Goal: Information Seeking & Learning: Learn about a topic

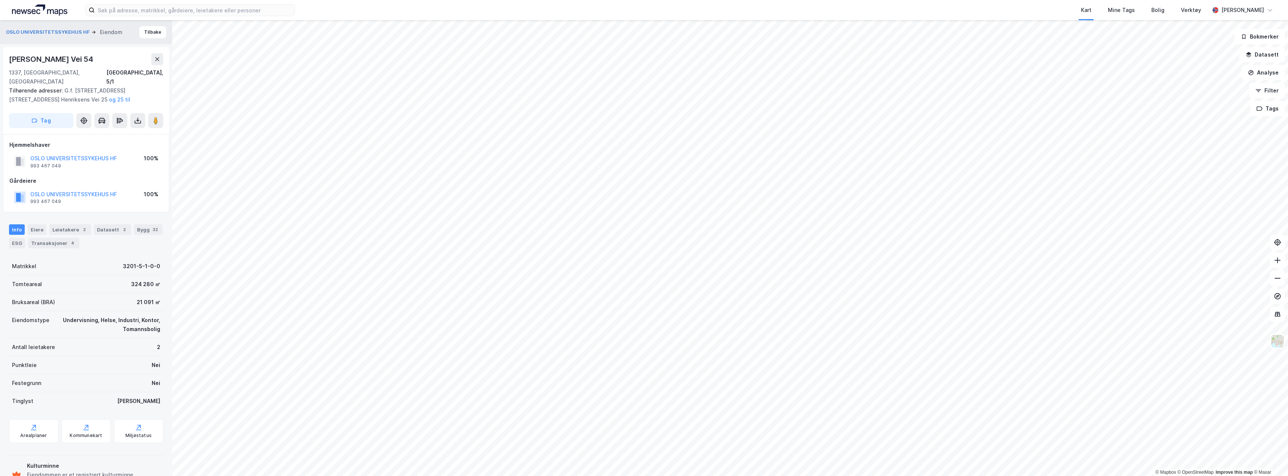
click at [1022, 0] on html "Kart Mine Tags Bolig Verktøy [PERSON_NAME] © Mapbox © OpenStreetMap Improve thi…" at bounding box center [644, 238] width 1288 height 476
click at [1264, 74] on button "Analyse" at bounding box center [1263, 72] width 43 height 15
click at [1258, 55] on button "Datasett" at bounding box center [1262, 54] width 46 height 15
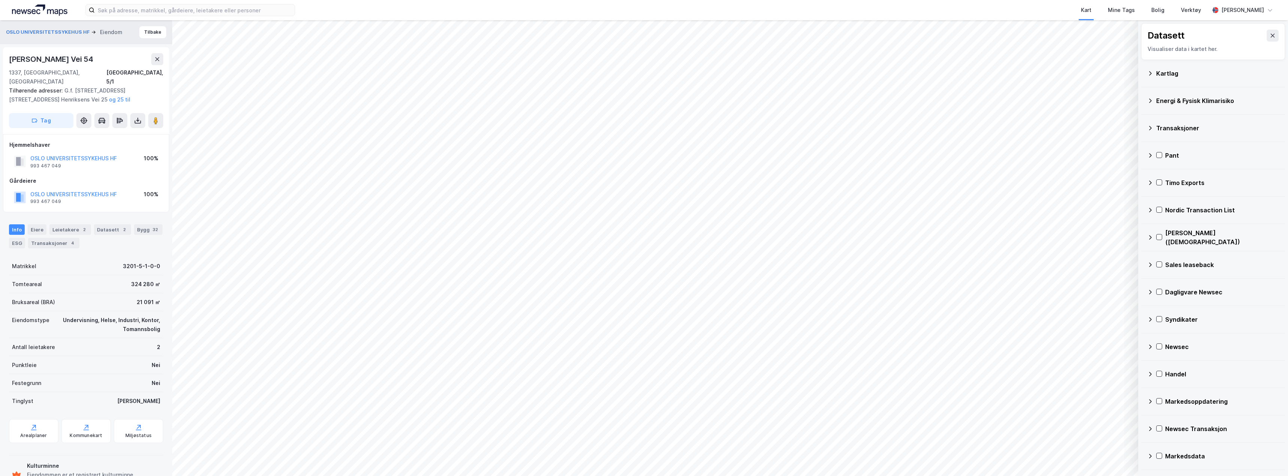
click at [1161, 73] on div "Kartlag" at bounding box center [1217, 73] width 123 height 9
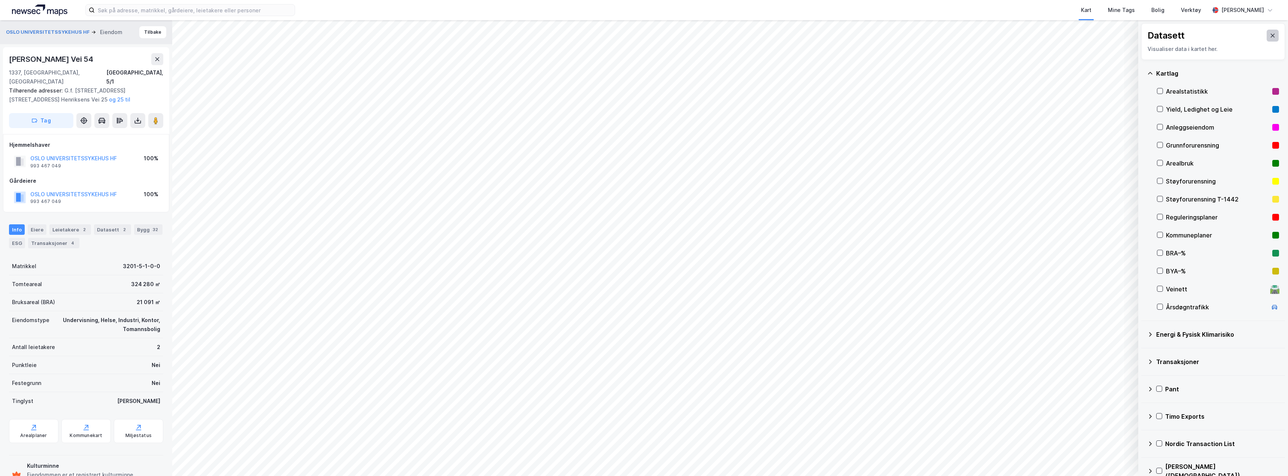
click at [1270, 37] on icon at bounding box center [1273, 36] width 6 height 6
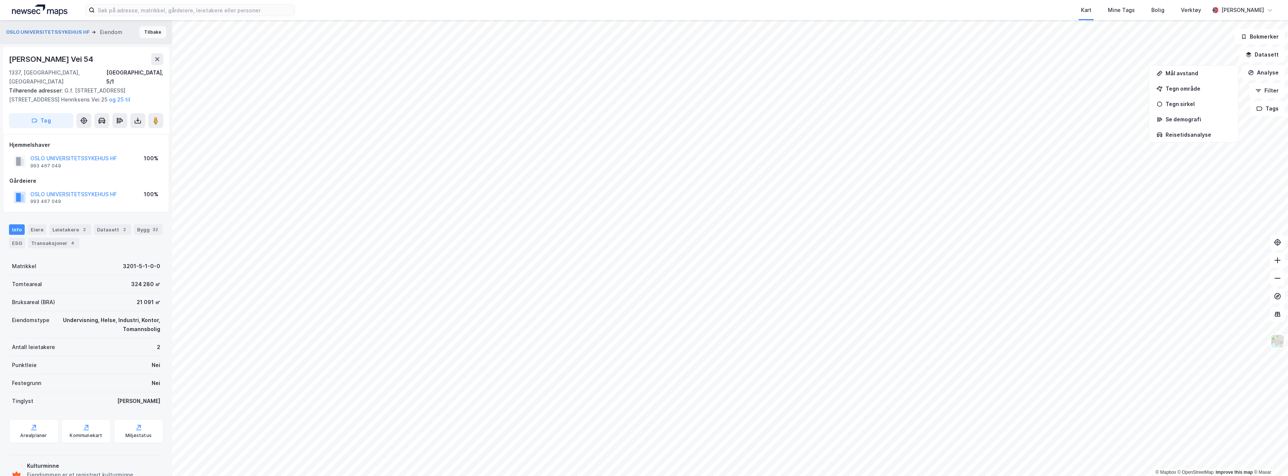
click at [146, 30] on button "Tilbake" at bounding box center [152, 32] width 27 height 12
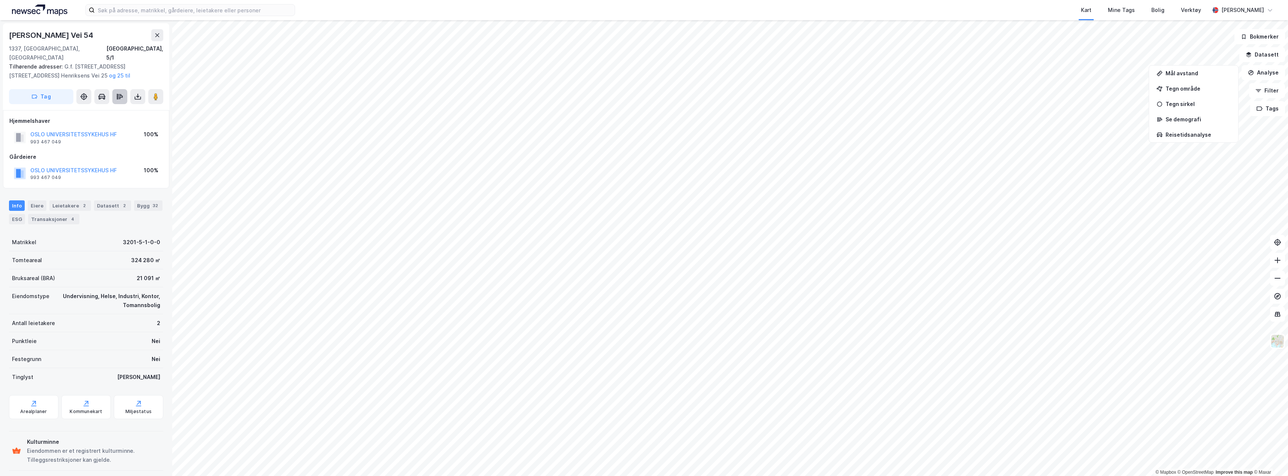
drag, startPoint x: 101, startPoint y: 100, endPoint x: 115, endPoint y: 94, distance: 15.6
click at [107, 97] on div "G.f. [STREET_ADDRESS] adresser: G.f. [STREET_ADDRESS] [STREET_ADDRESS] Henrikse…" at bounding box center [86, 66] width 166 height 87
click at [159, 38] on icon at bounding box center [157, 35] width 6 height 6
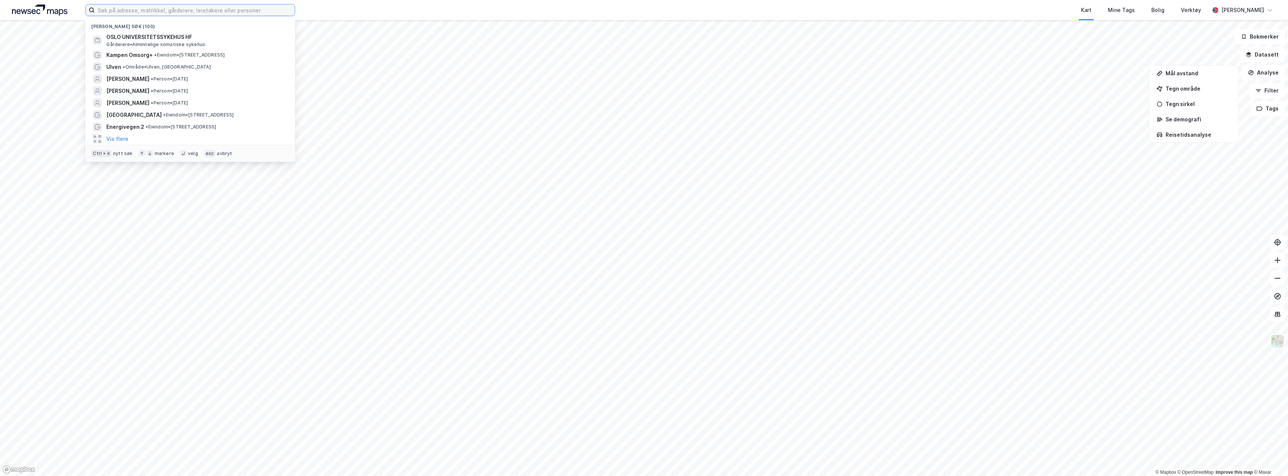
click at [150, 12] on input at bounding box center [195, 9] width 200 height 11
click at [153, 36] on span "OSLO UNIVERSITETSSYKEHUS HF" at bounding box center [196, 37] width 180 height 9
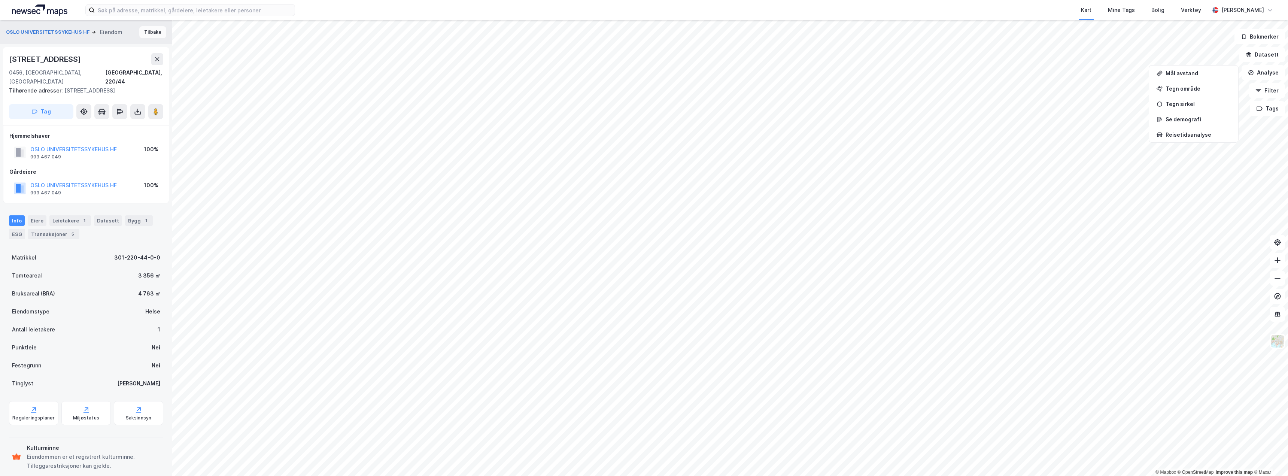
click at [143, 31] on button "Tilbake" at bounding box center [152, 32] width 27 height 12
click at [43, 59] on div "[STREET_ADDRESS]" at bounding box center [45, 59] width 73 height 12
click at [43, 60] on div "[STREET_ADDRESS]" at bounding box center [45, 59] width 73 height 12
copy div "[STREET_ADDRESS]"
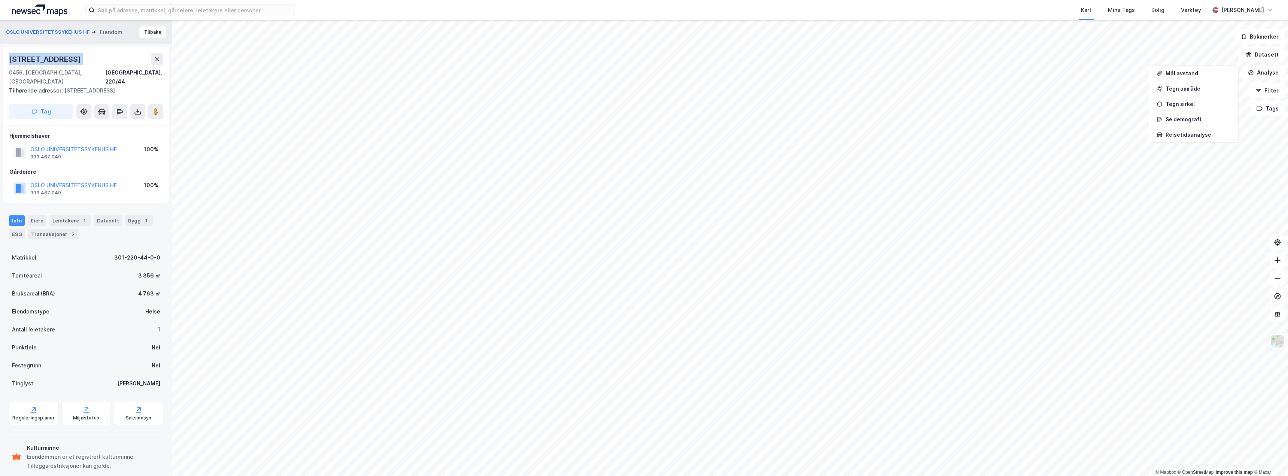
click at [73, 55] on div "[STREET_ADDRESS]" at bounding box center [45, 59] width 73 height 12
click at [110, 86] on div "Tilhørende adresser: [STREET_ADDRESS]" at bounding box center [83, 90] width 148 height 9
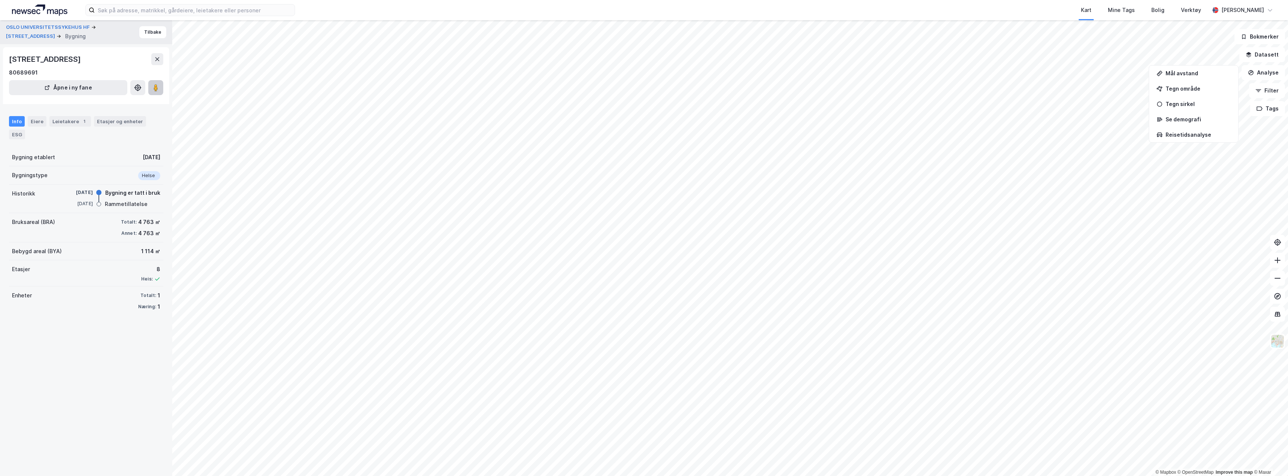
click at [158, 90] on icon at bounding box center [155, 87] width 7 height 7
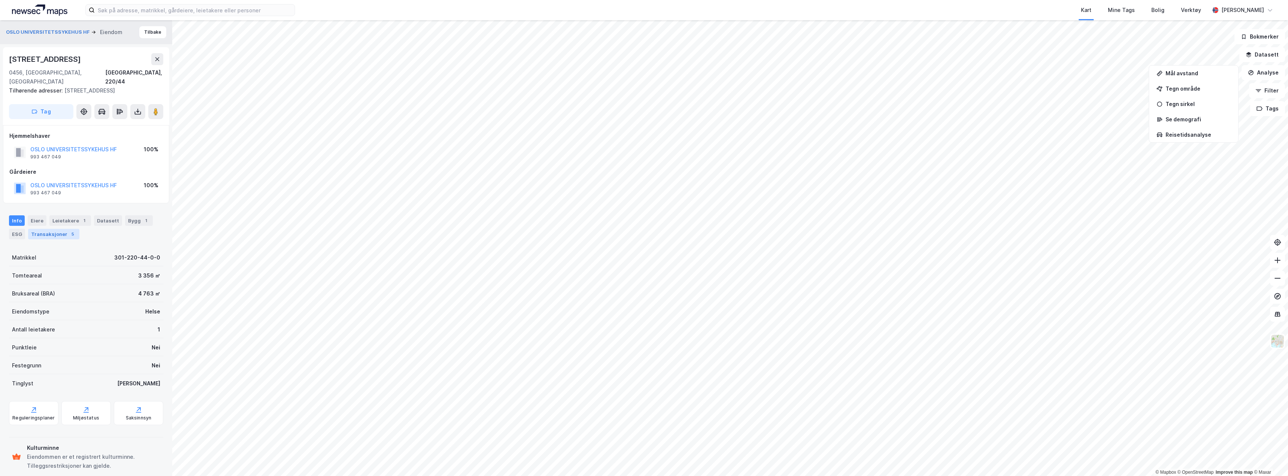
click at [46, 229] on div "Transaksjoner 5" at bounding box center [53, 234] width 51 height 10
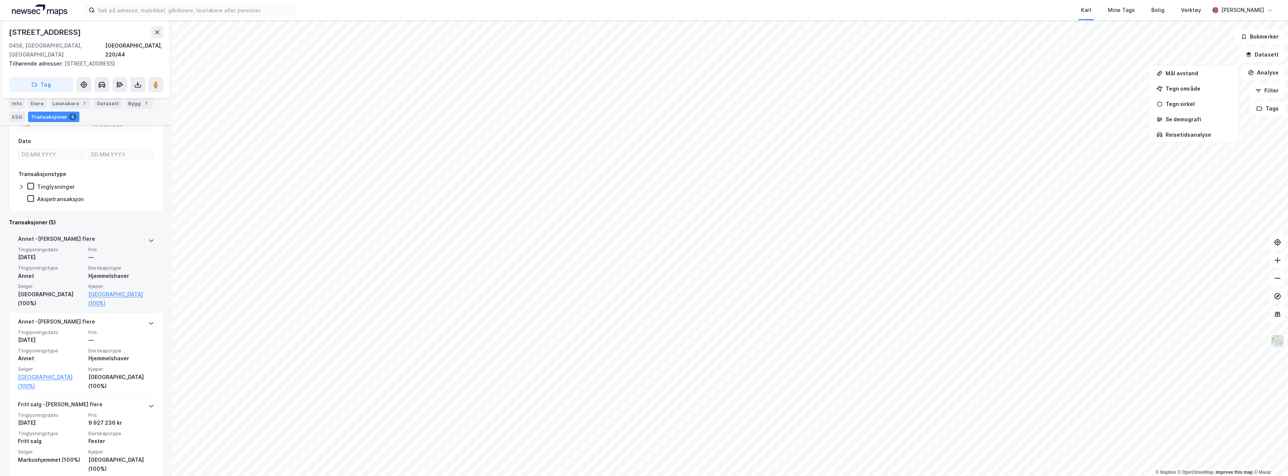
scroll to position [225, 0]
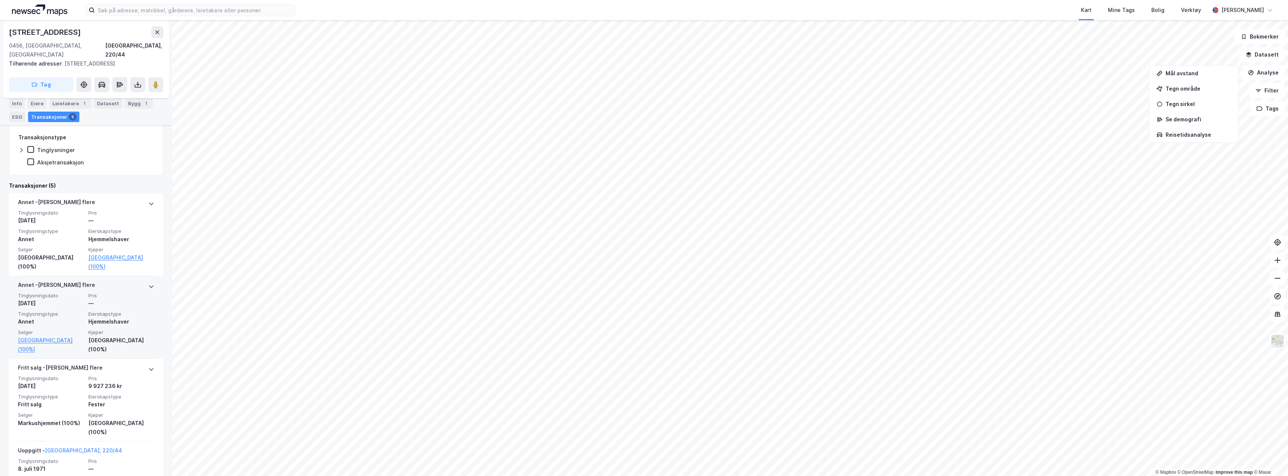
scroll to position [187, 0]
click at [161, 35] on button at bounding box center [157, 32] width 12 height 12
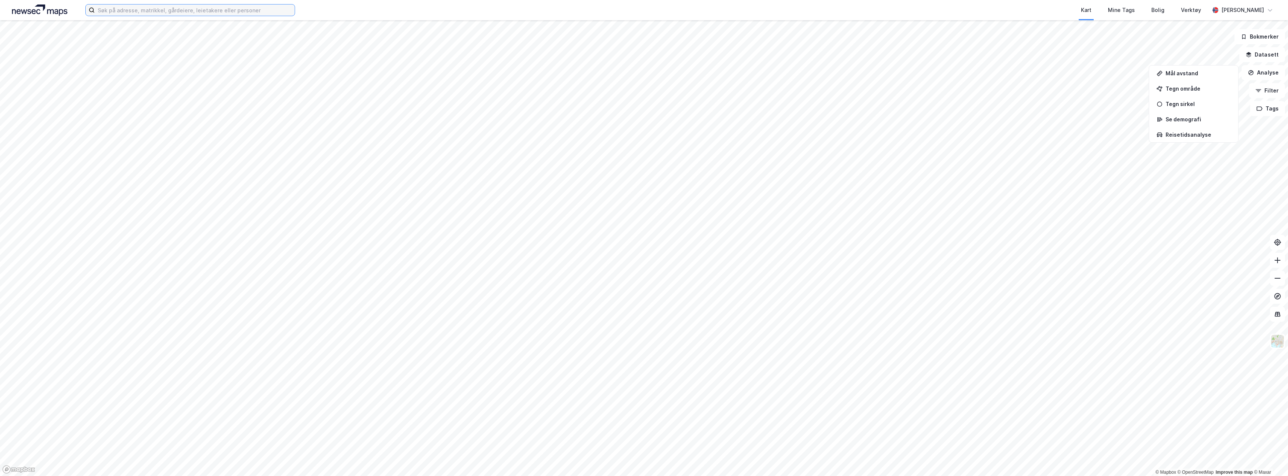
click at [145, 14] on input at bounding box center [195, 9] width 200 height 11
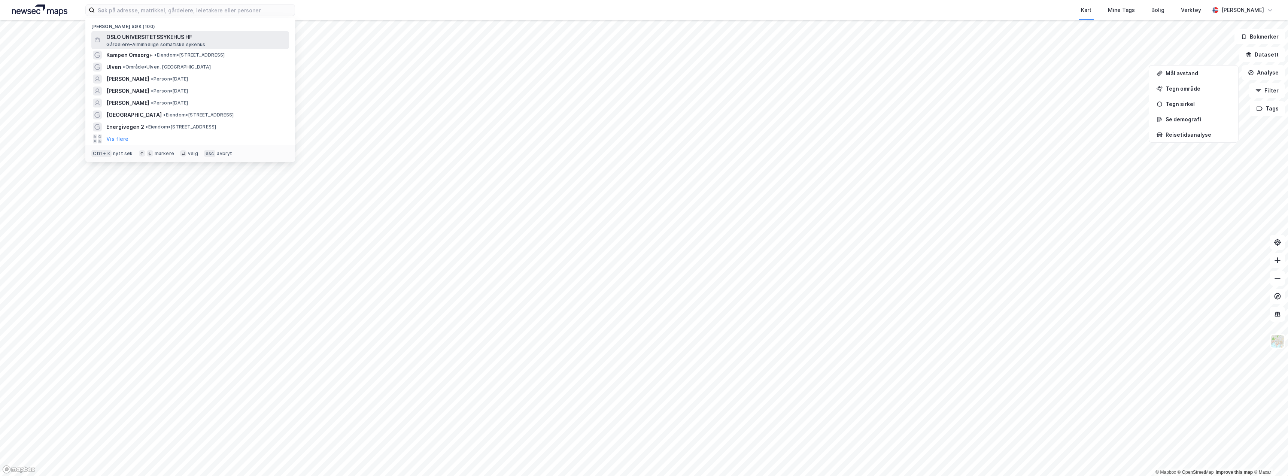
click at [146, 37] on span "OSLO UNIVERSITETSSYKEHUS HF" at bounding box center [196, 37] width 180 height 9
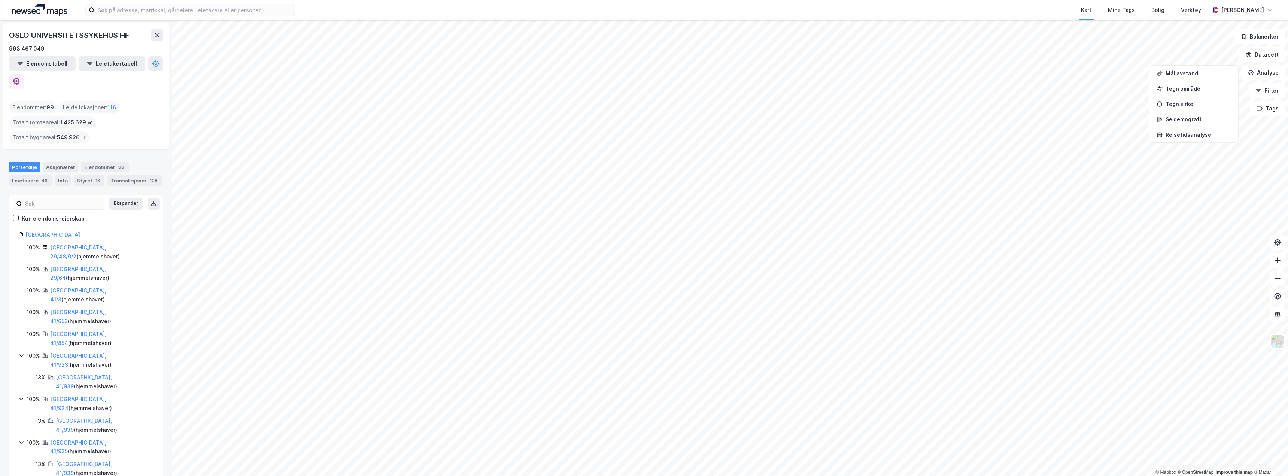
click at [59, 35] on div "OSLO UNIVERSITETSSYKEHUS HF" at bounding box center [70, 35] width 122 height 12
click at [1268, 53] on button "Datasett" at bounding box center [1262, 54] width 46 height 15
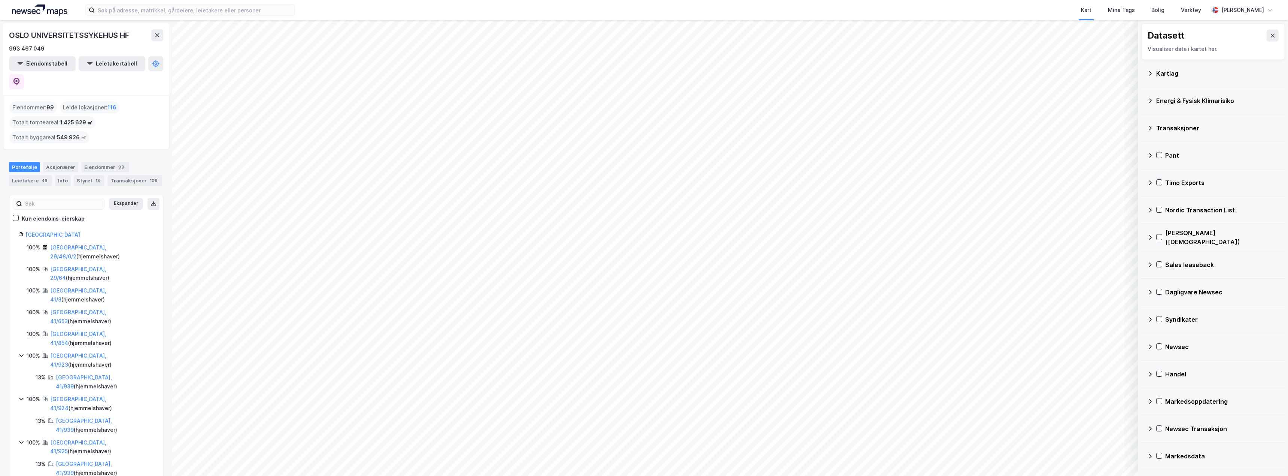
click at [1169, 82] on div "Kartlag" at bounding box center [1213, 73] width 132 height 18
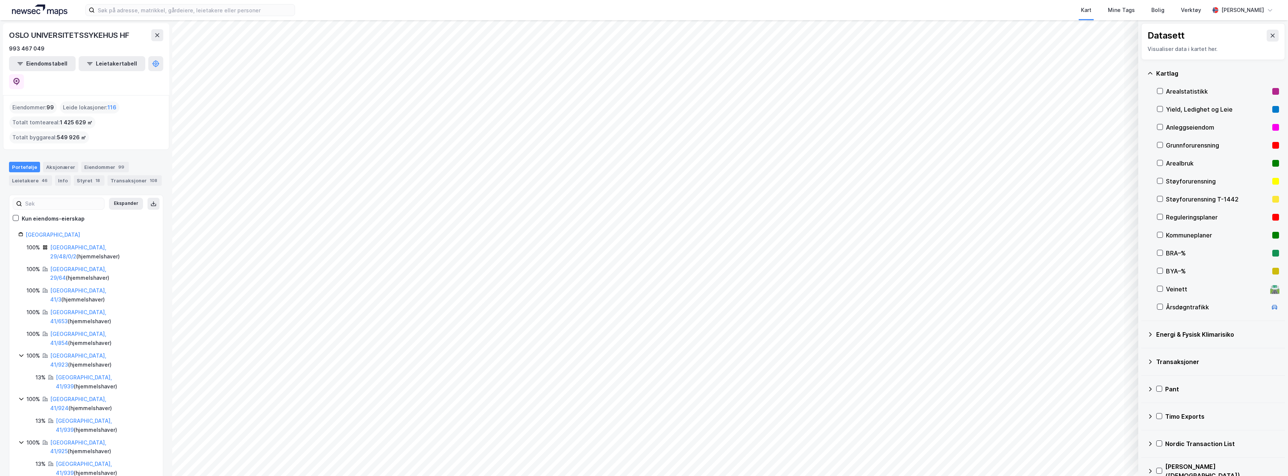
click at [1199, 213] on div "Reguleringsplaner" at bounding box center [1217, 217] width 103 height 9
click at [159, 34] on icon at bounding box center [157, 35] width 6 height 6
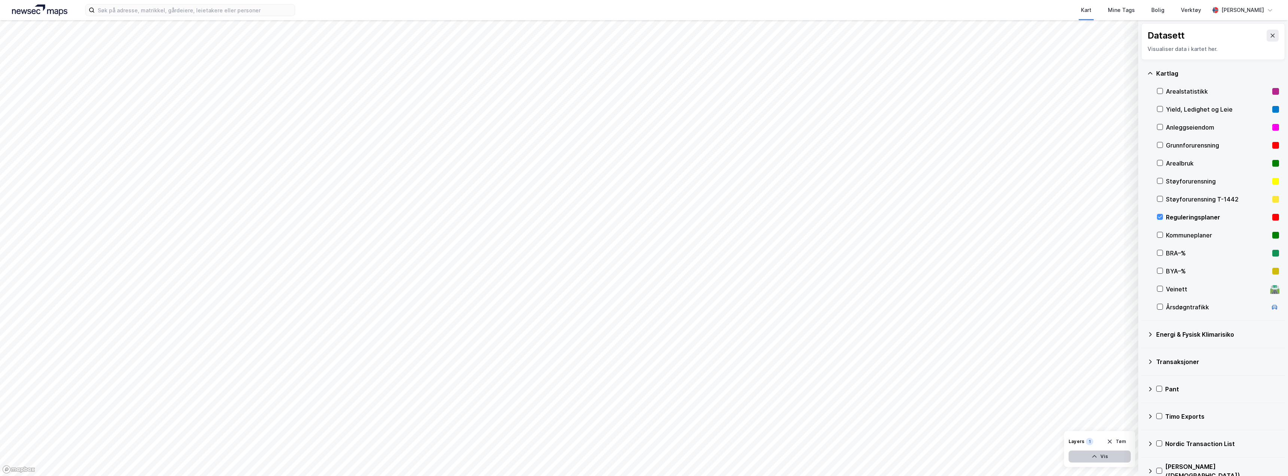
click at [1107, 456] on button "Vis" at bounding box center [1100, 456] width 62 height 12
click at [1111, 426] on icon "button" at bounding box center [1110, 423] width 6 height 6
click at [1178, 237] on div "Kommuneplaner" at bounding box center [1217, 235] width 103 height 9
click at [1182, 231] on div "Kommuneplaner" at bounding box center [1217, 235] width 103 height 9
click at [1178, 218] on div "Reguleringsplaner" at bounding box center [1217, 217] width 103 height 9
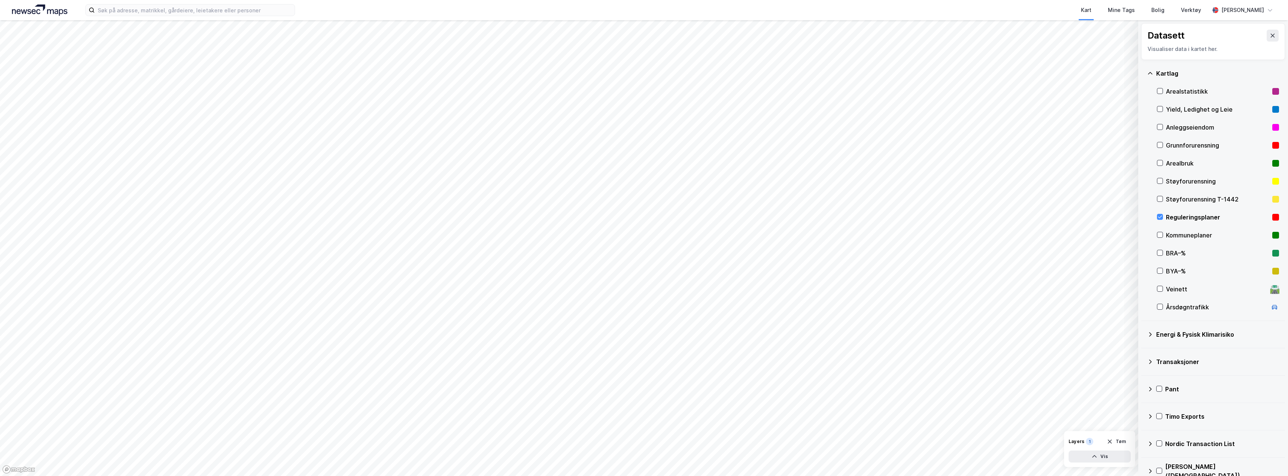
click at [1177, 218] on div "Reguleringsplaner" at bounding box center [1217, 217] width 103 height 9
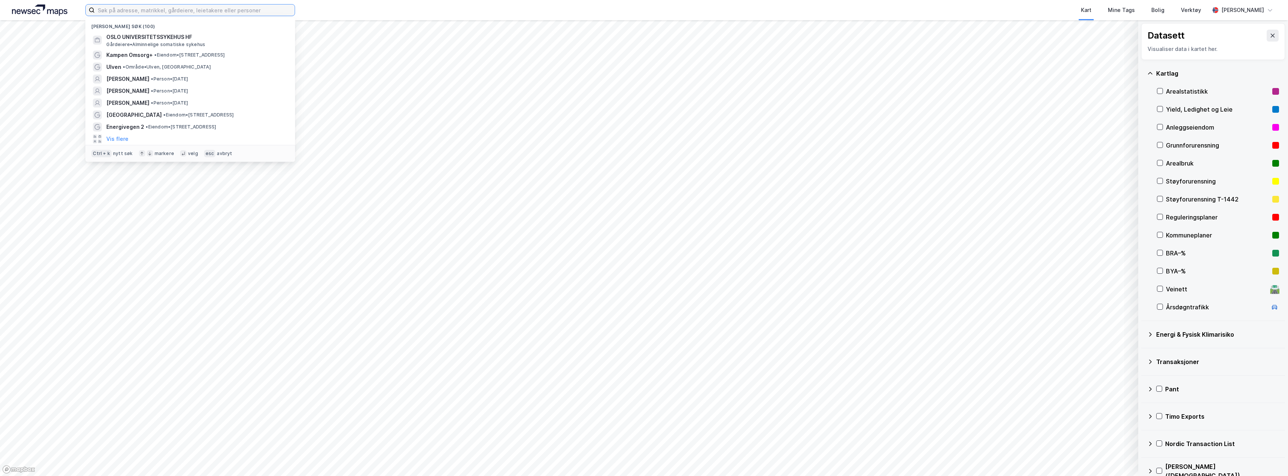
click at [135, 9] on input at bounding box center [195, 9] width 200 height 11
click at [152, 38] on span "OSLO UNIVERSITETSSYKEHUS HF" at bounding box center [196, 37] width 180 height 9
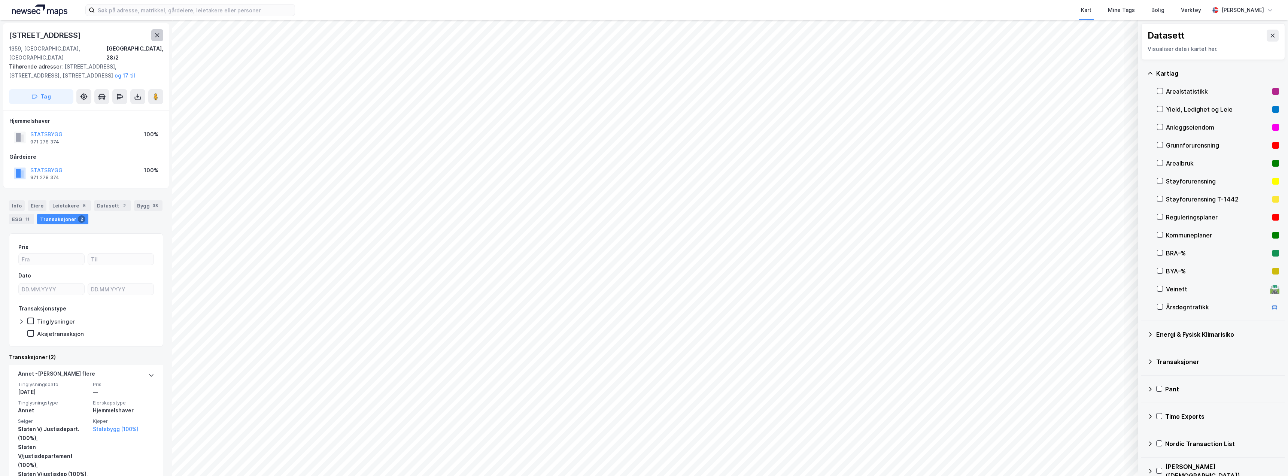
click at [157, 34] on icon at bounding box center [157, 35] width 6 height 6
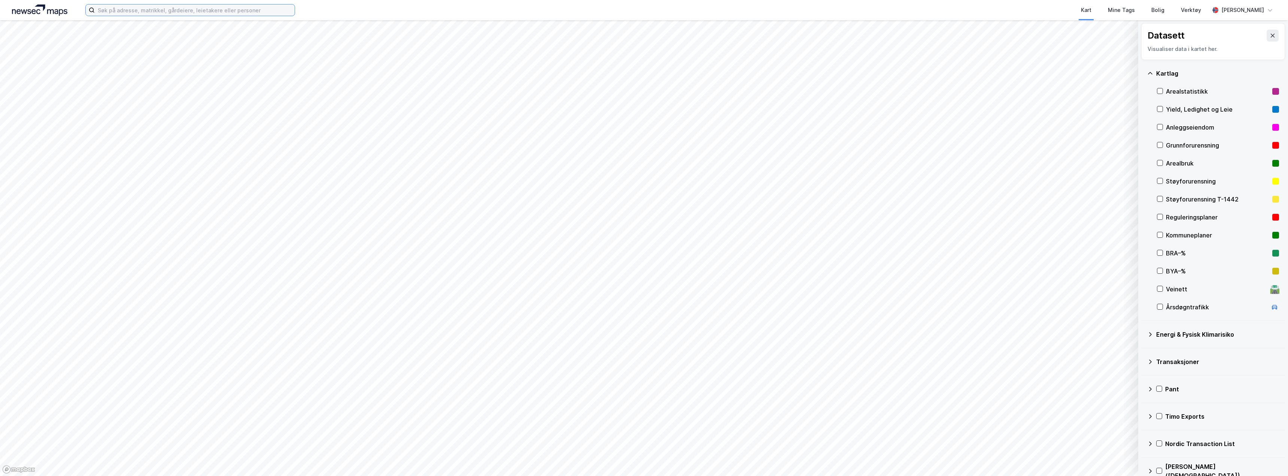
click at [143, 13] on input at bounding box center [195, 9] width 200 height 11
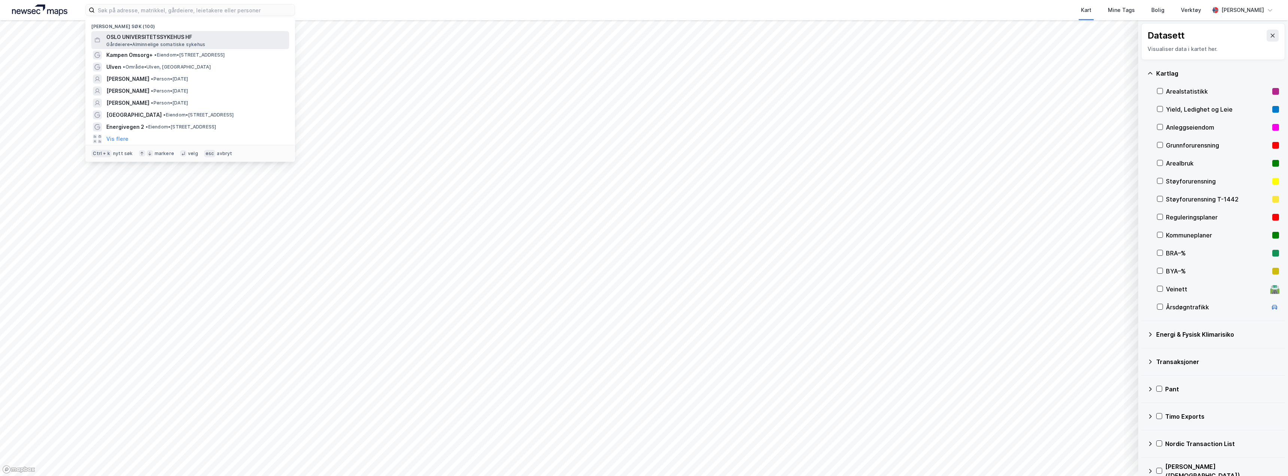
click at [135, 41] on span "OSLO UNIVERSITETSSYKEHUS HF" at bounding box center [196, 37] width 180 height 9
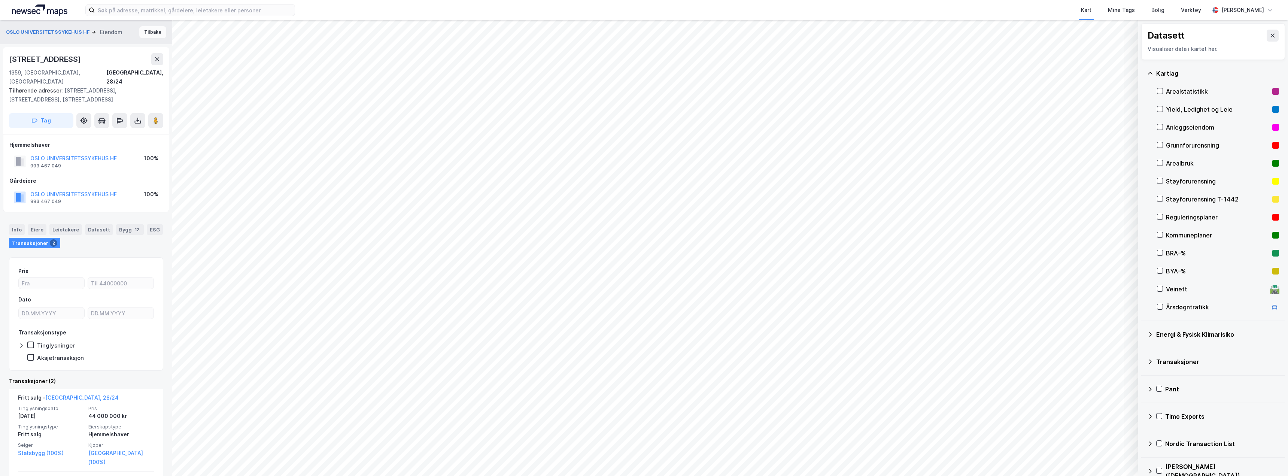
click at [147, 27] on button "Tilbake" at bounding box center [152, 32] width 27 height 12
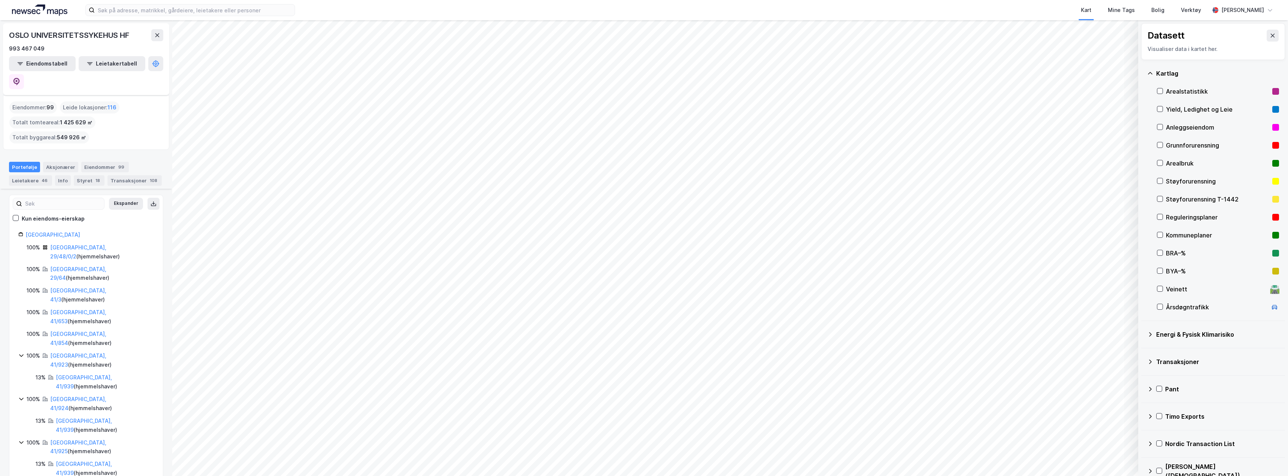
scroll to position [225, 0]
